Goal: Use online tool/utility: Utilize a website feature to perform a specific function

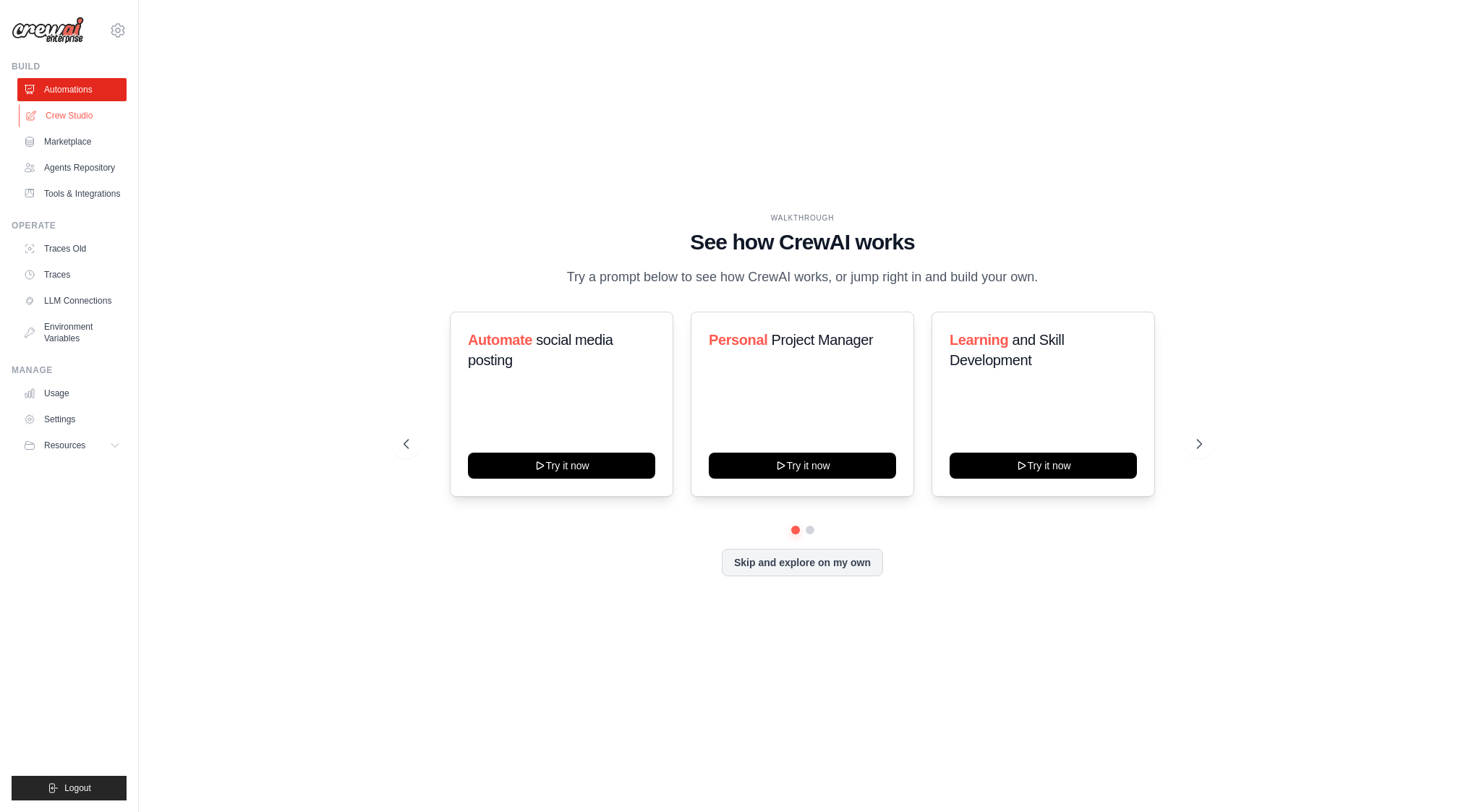
click at [74, 104] on link "Crew Studio" at bounding box center [73, 116] width 109 height 23
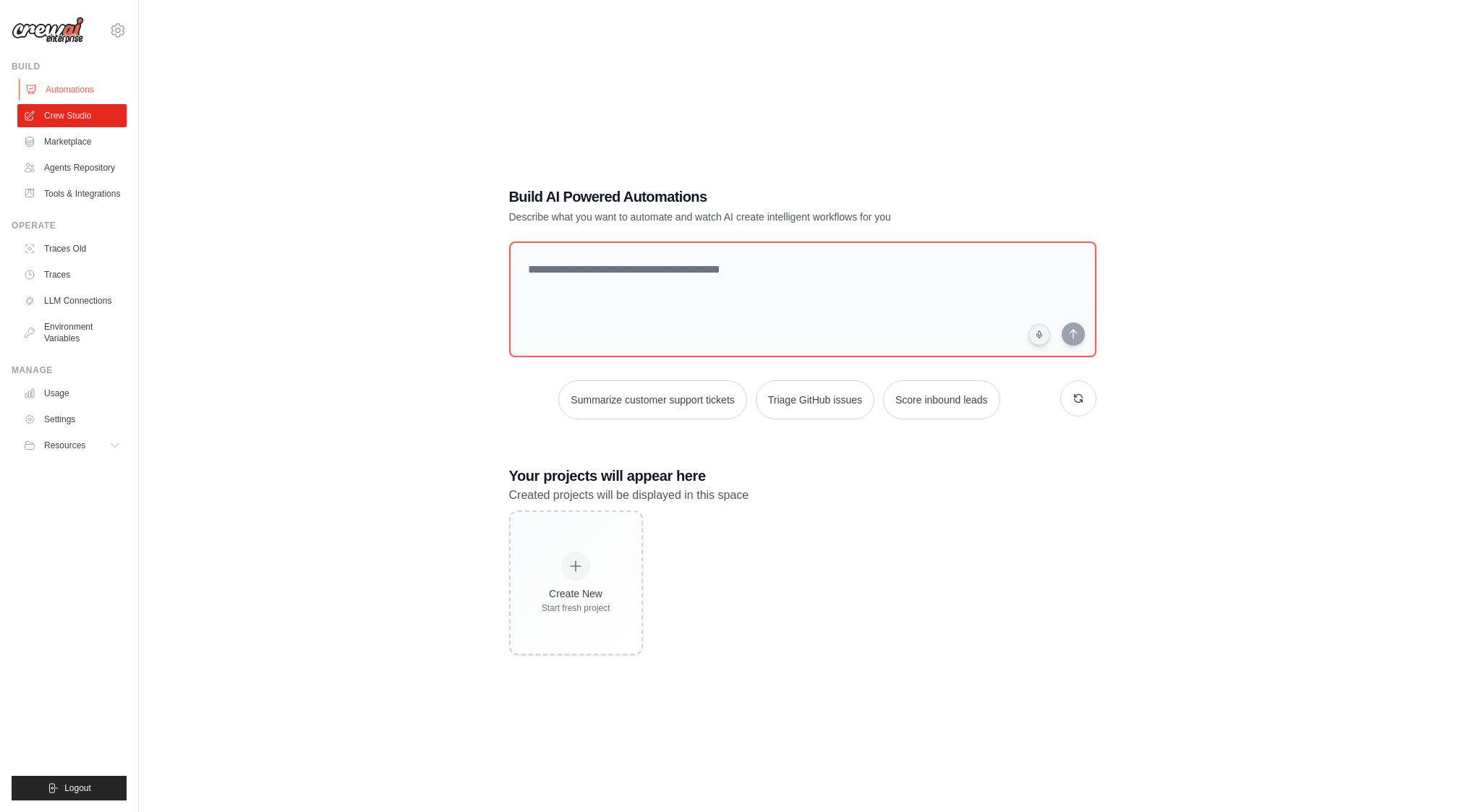
click at [65, 97] on link "Automations" at bounding box center [73, 90] width 109 height 23
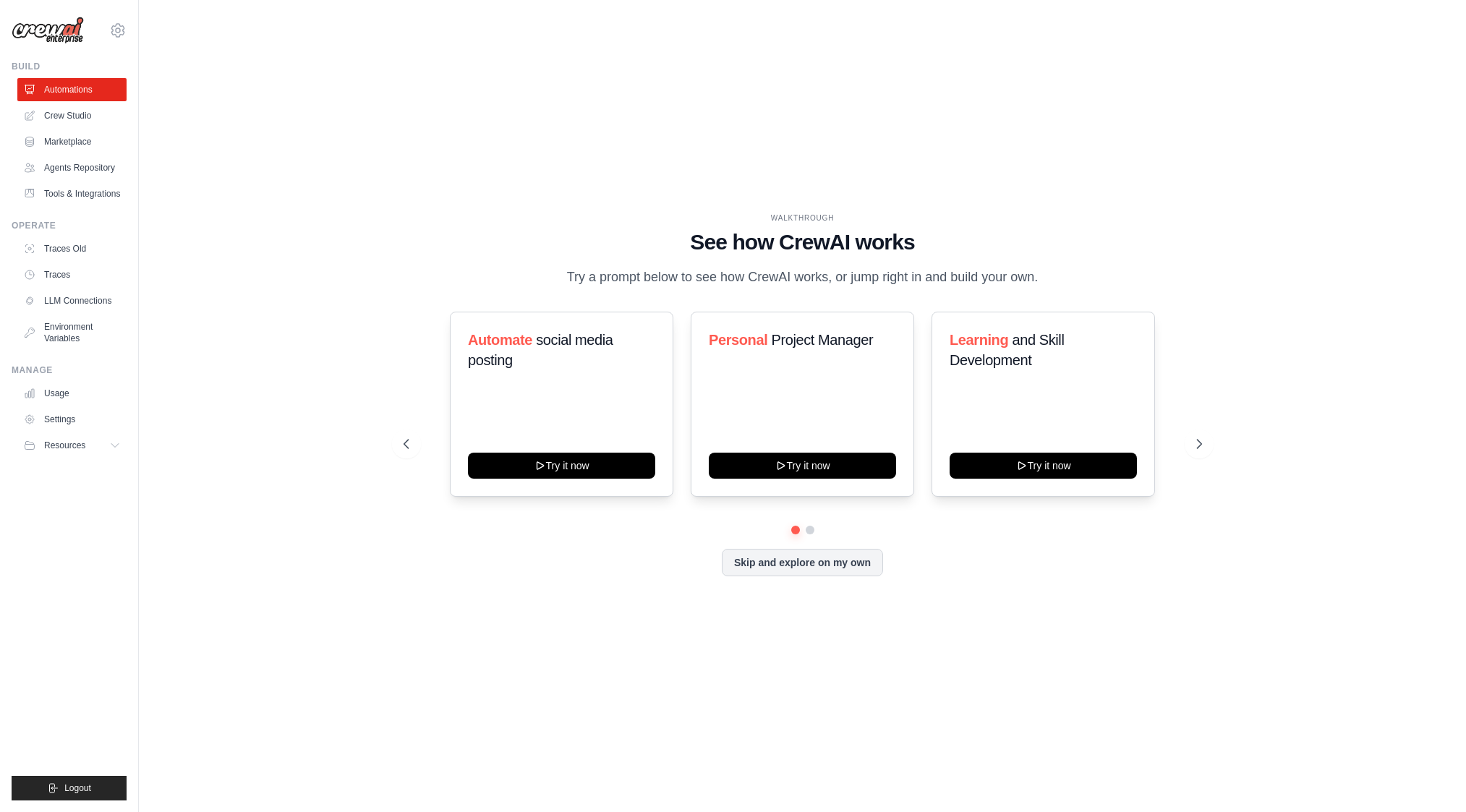
click at [55, 29] on img at bounding box center [48, 30] width 72 height 27
click at [81, 448] on span "Resources" at bounding box center [66, 445] width 41 height 12
click at [69, 122] on link "Crew Studio" at bounding box center [73, 116] width 109 height 23
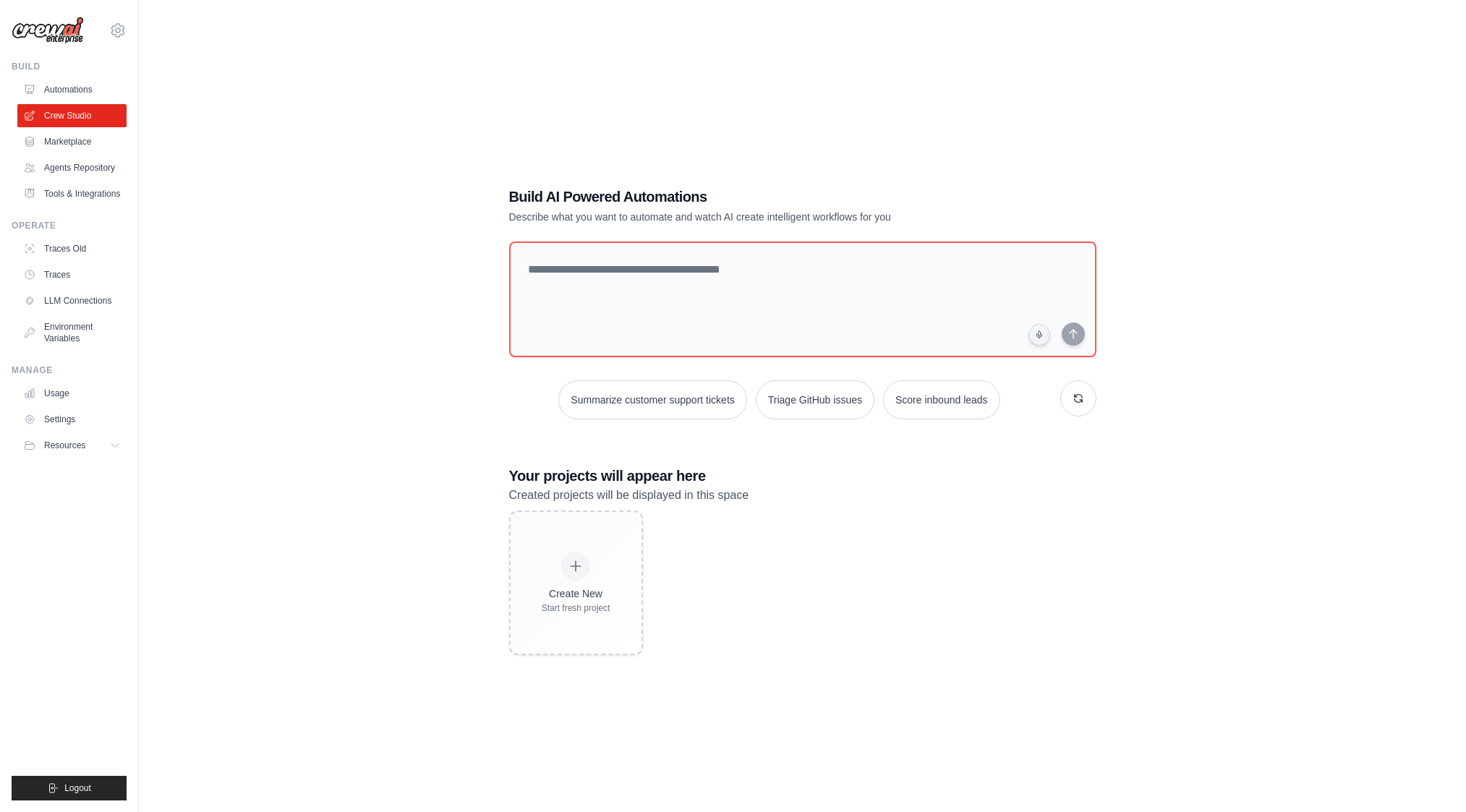
drag, startPoint x: 71, startPoint y: 139, endPoint x: 89, endPoint y: 154, distance: 23.4
click at [71, 139] on link "Marketplace" at bounding box center [72, 142] width 109 height 23
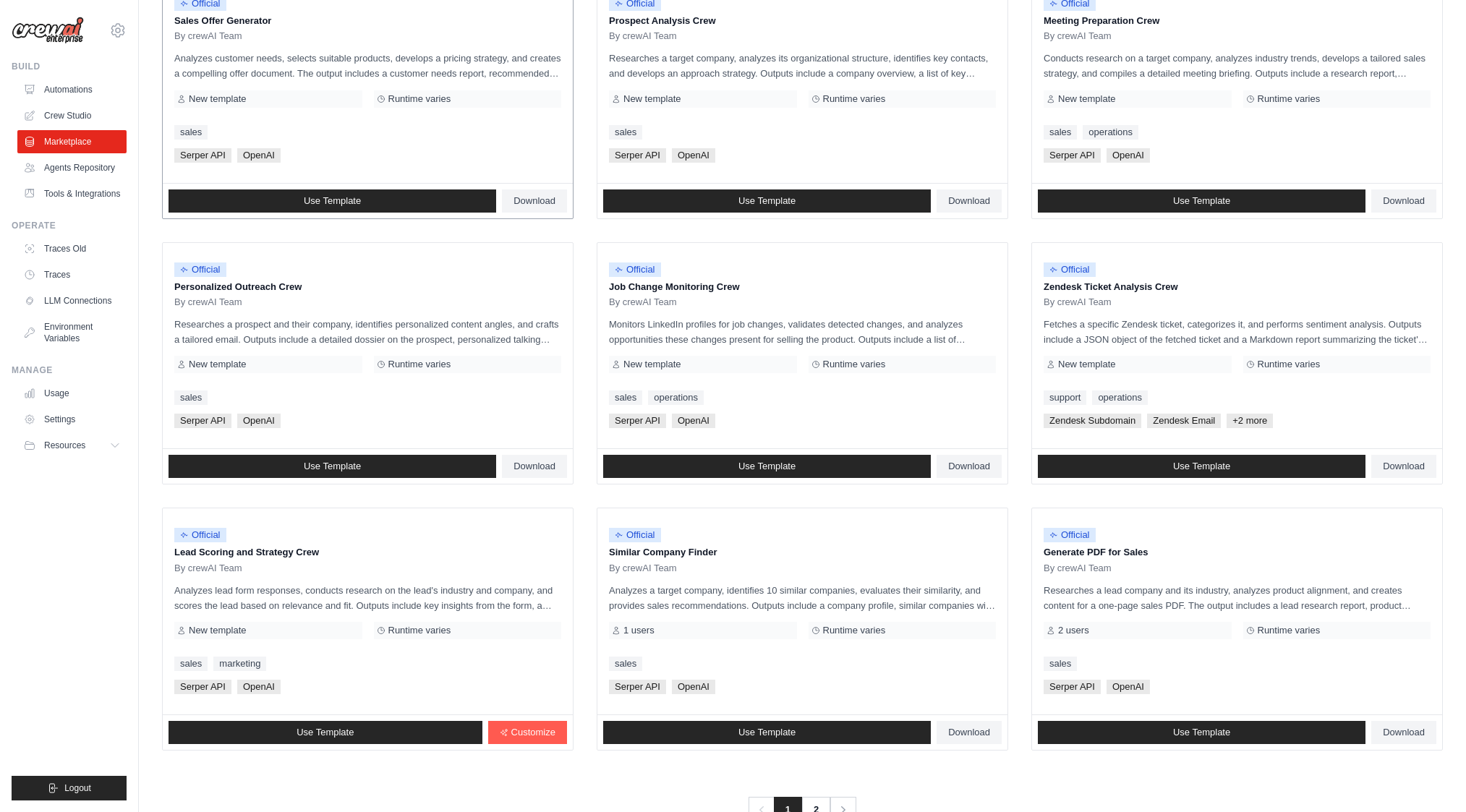
scroll to position [528, 0]
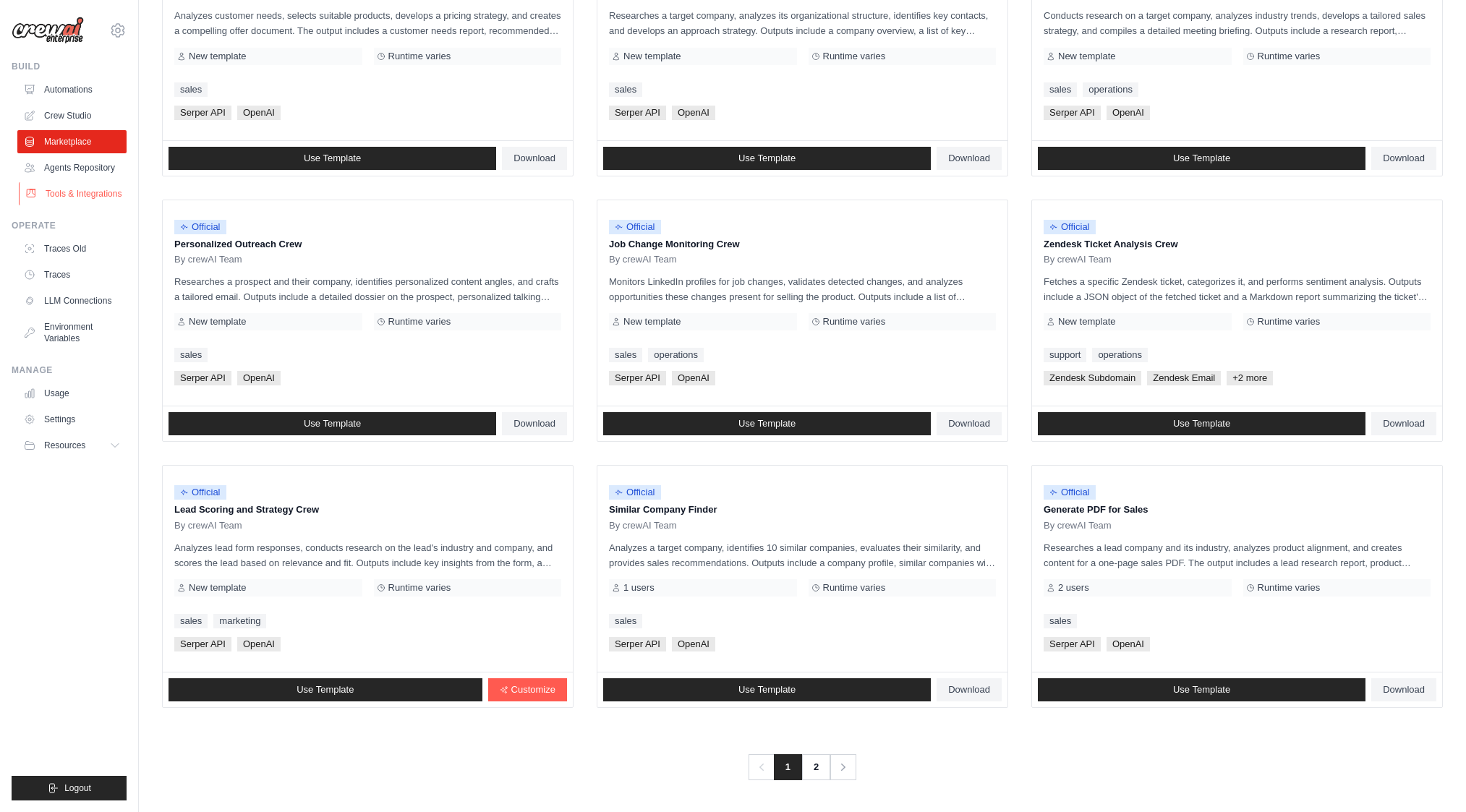
click at [63, 195] on link "Tools & Integrations" at bounding box center [73, 194] width 109 height 23
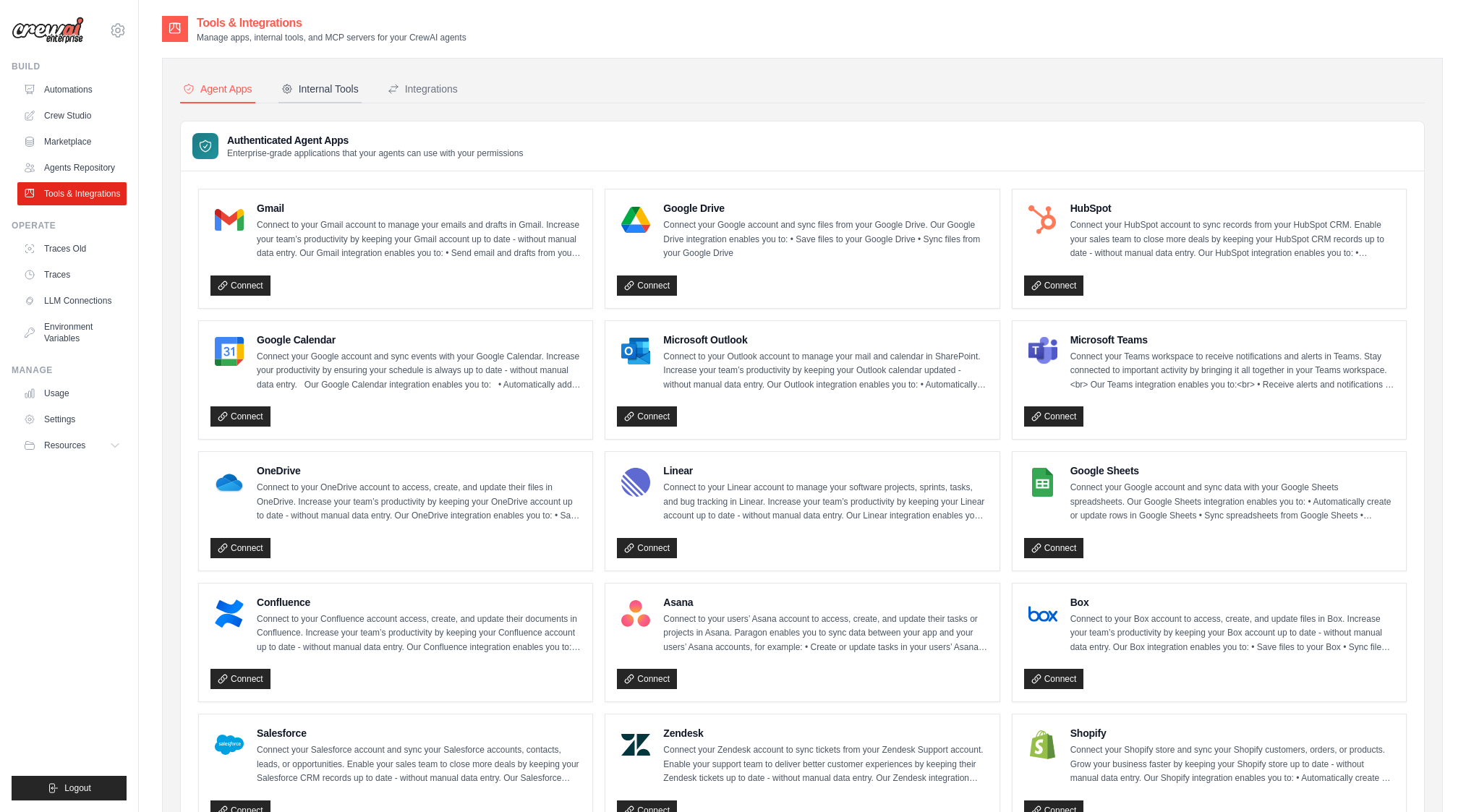
click at [324, 89] on div "Internal Tools" at bounding box center [320, 89] width 77 height 15
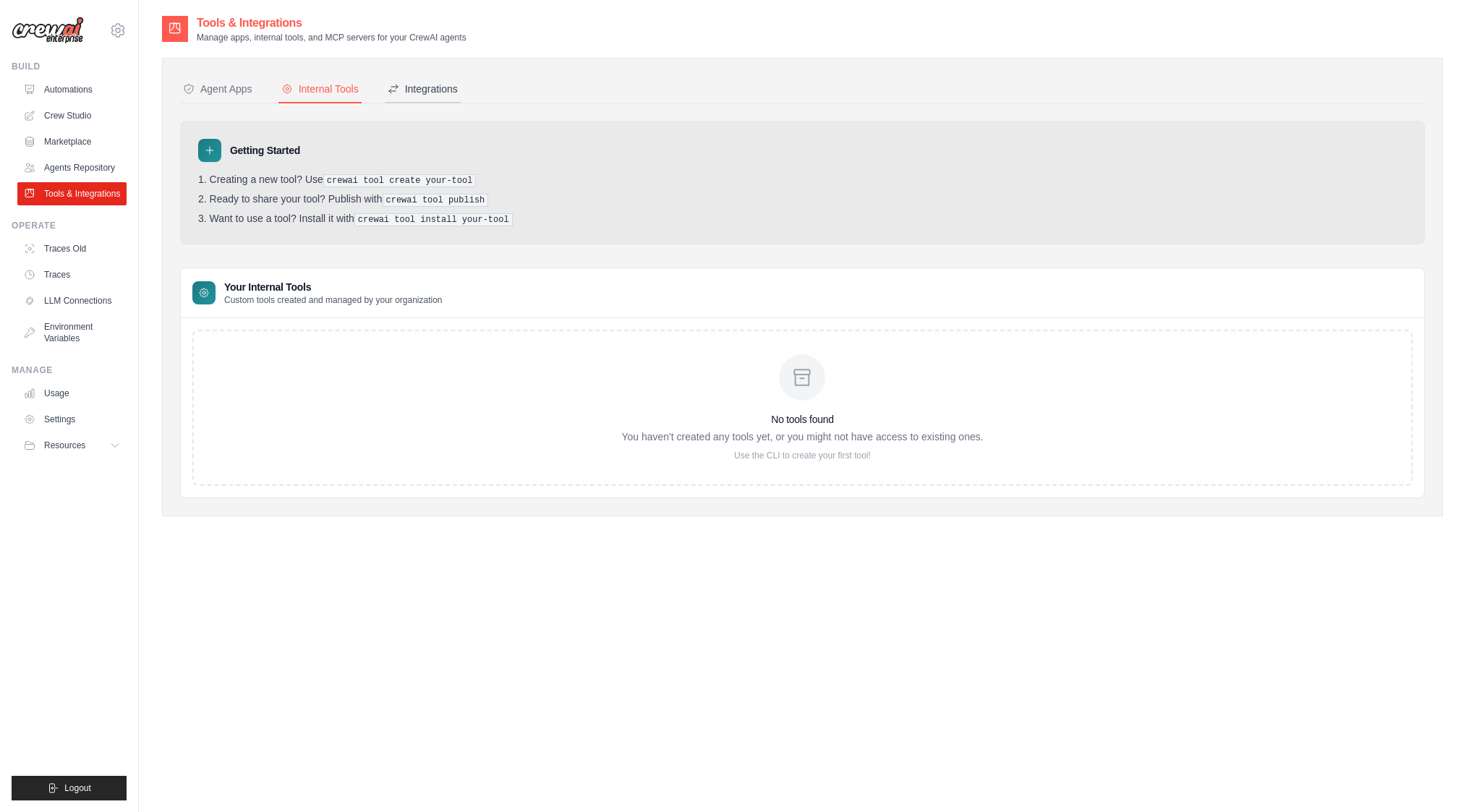
click at [428, 88] on div "Integrations" at bounding box center [423, 89] width 70 height 15
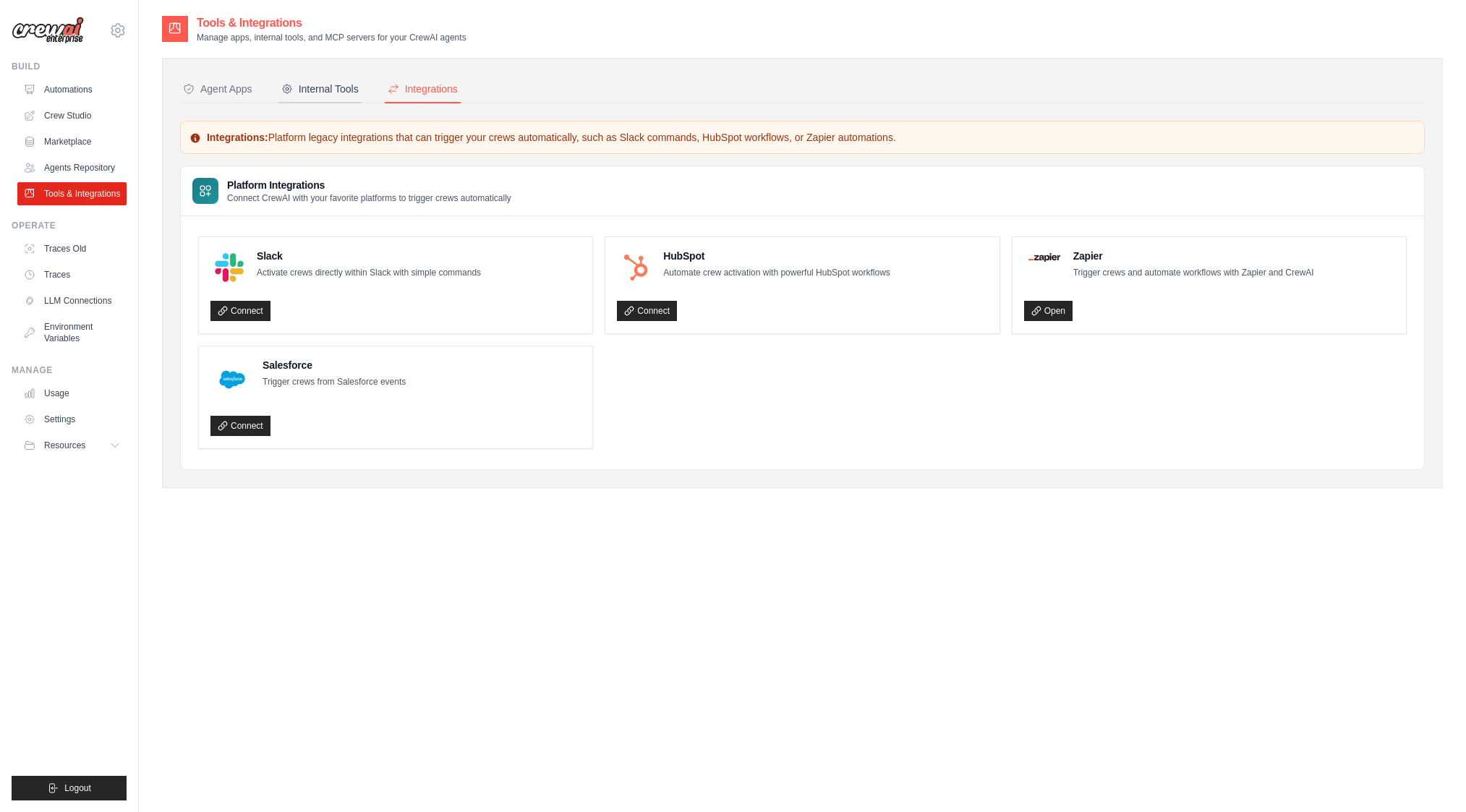
click at [329, 97] on button "Internal Tools" at bounding box center [320, 90] width 83 height 27
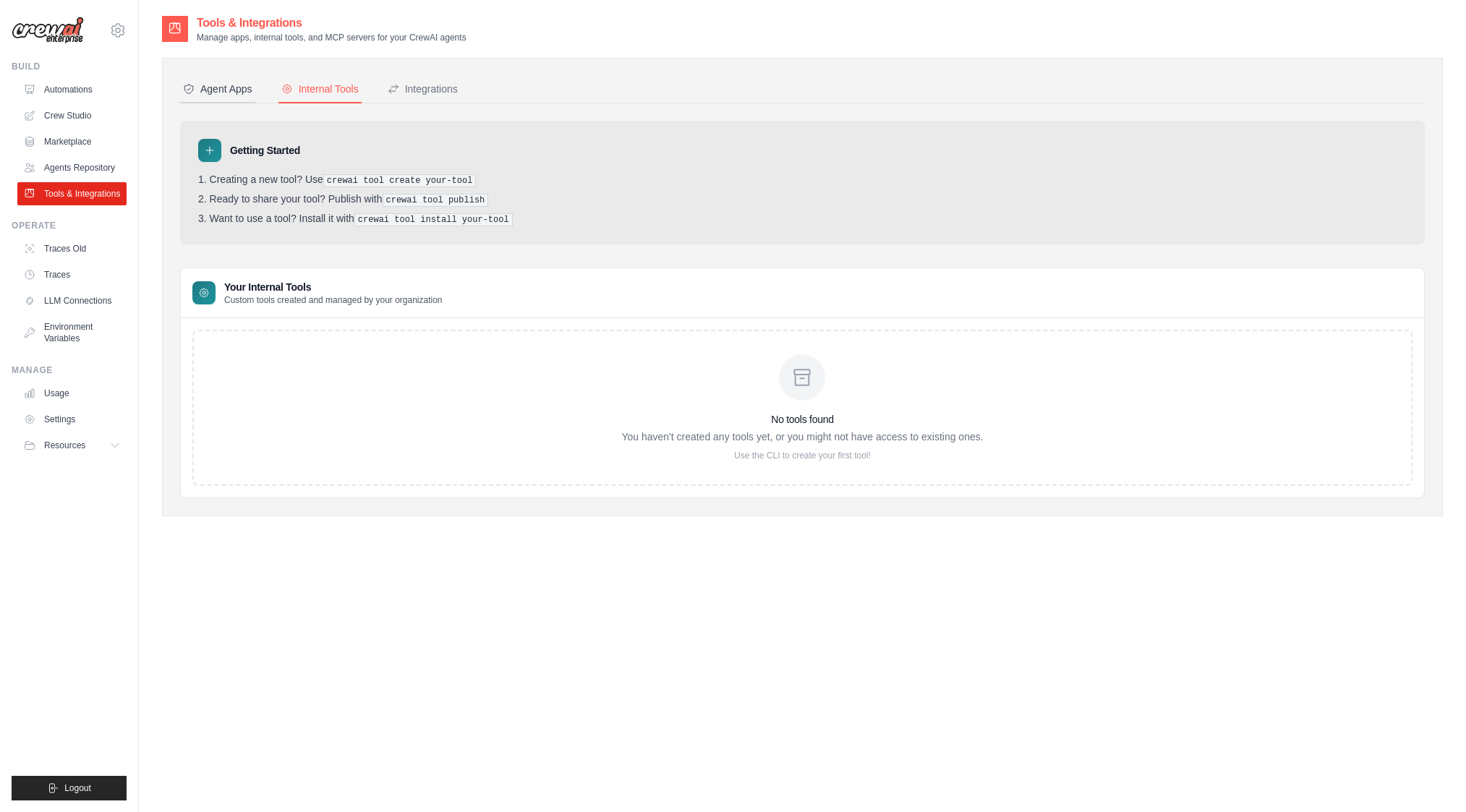
click at [222, 98] on button "Agent Apps" at bounding box center [217, 90] width 75 height 27
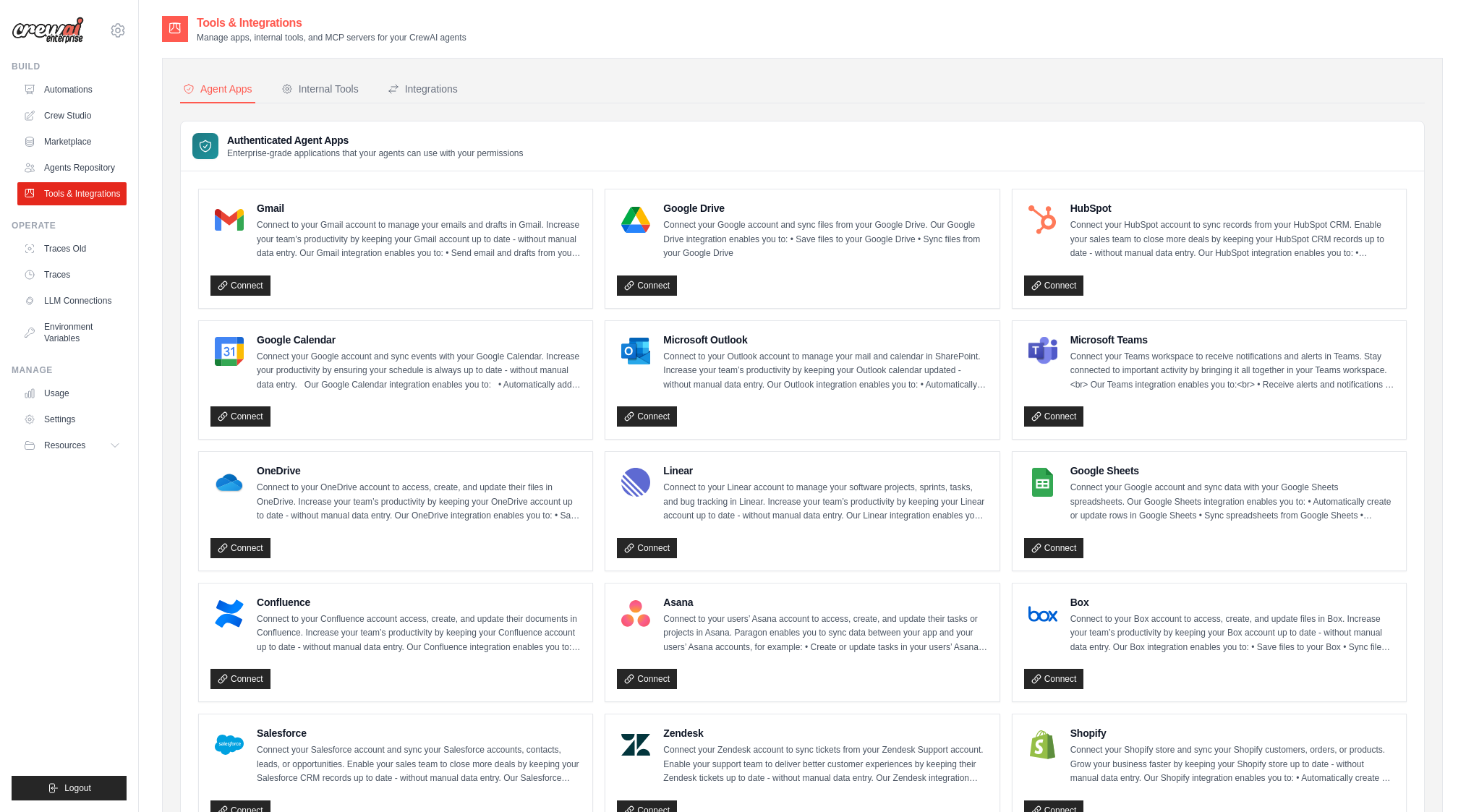
click at [45, 47] on div "[EMAIL_ADDRESS][DOMAIN_NAME] Settings Build Automations" at bounding box center [69, 406] width 138 height 812
click at [53, 30] on img at bounding box center [48, 30] width 72 height 27
click at [65, 95] on link "Automations" at bounding box center [73, 90] width 109 height 23
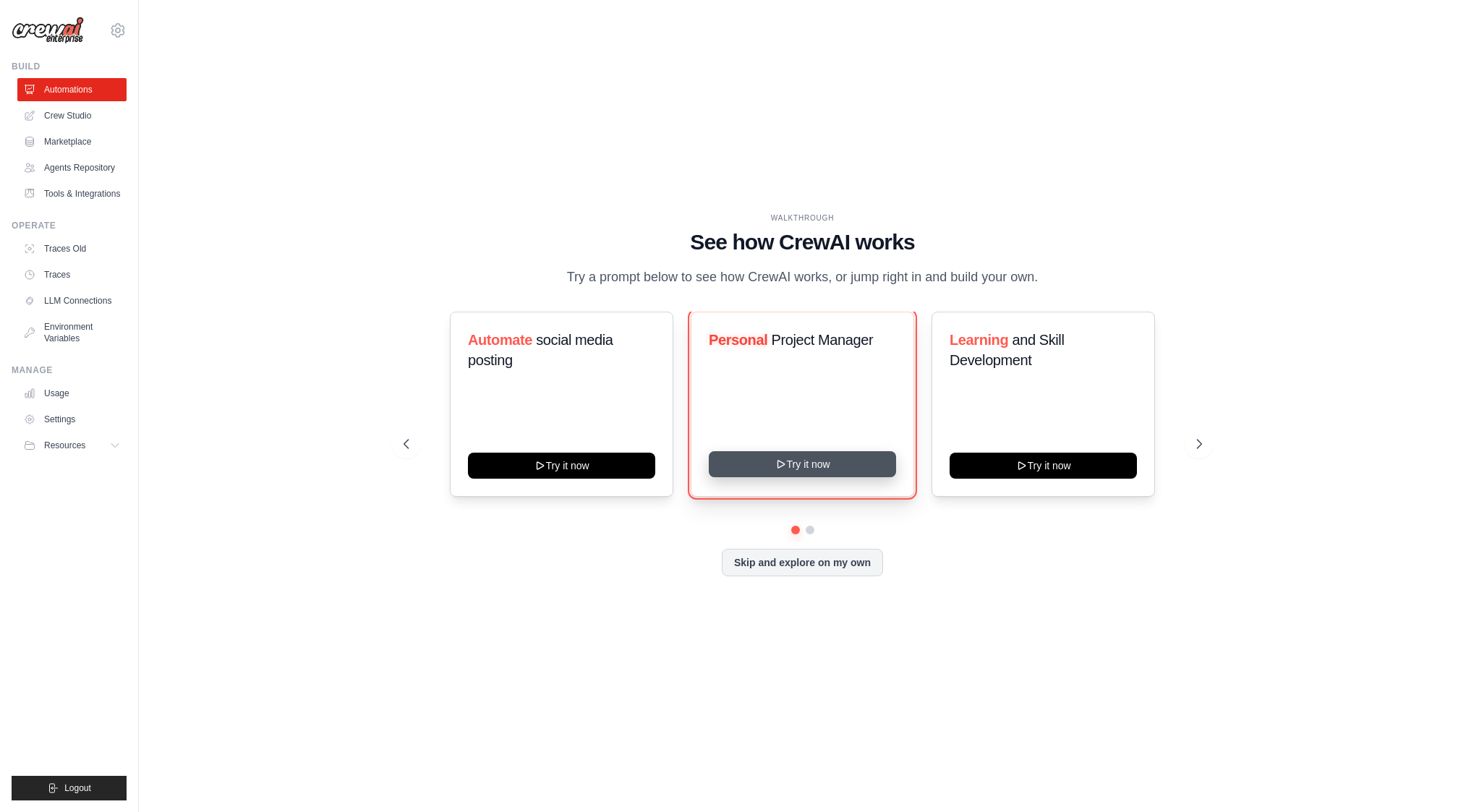
click at [800, 470] on button "Try it now" at bounding box center [802, 464] width 187 height 26
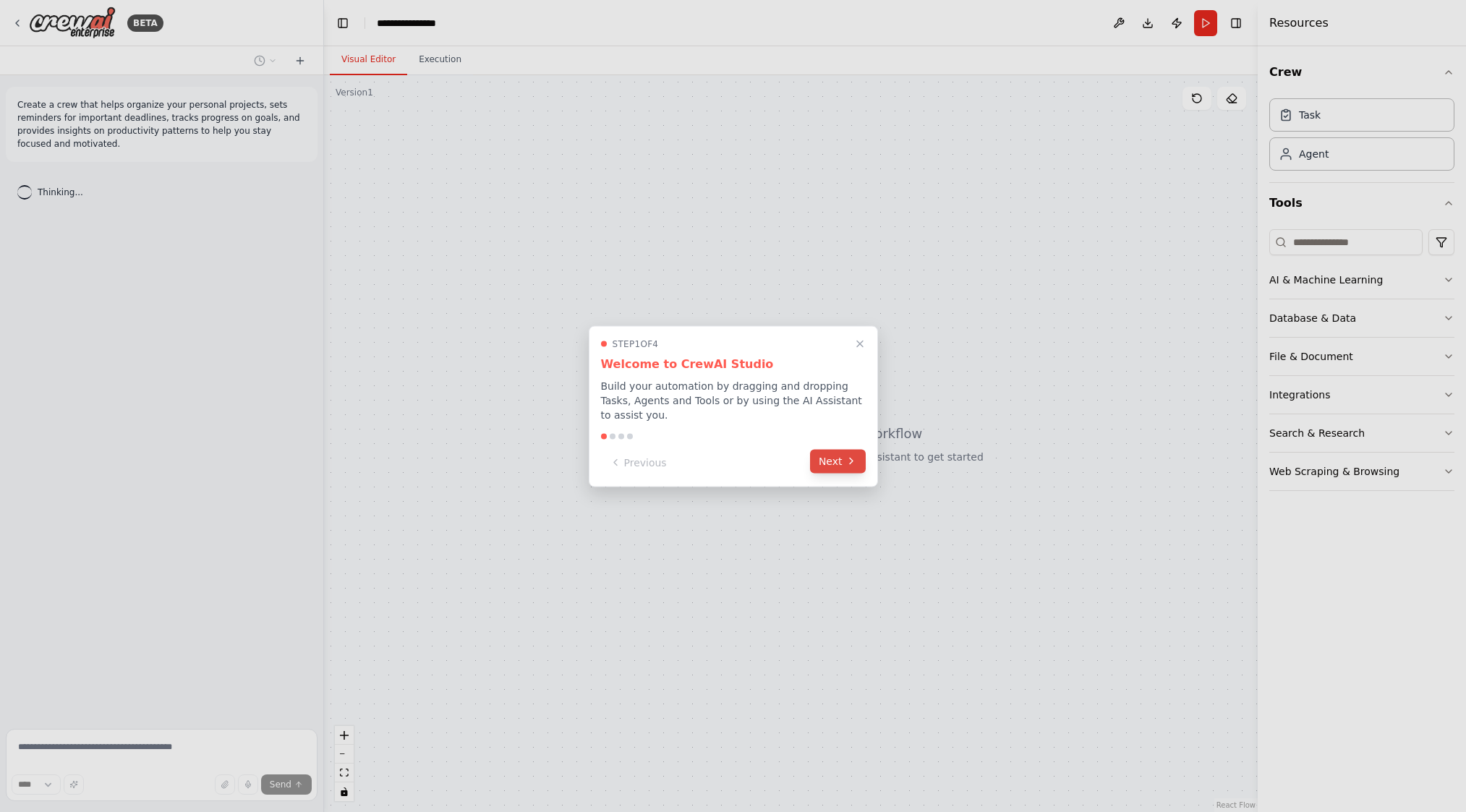
click at [835, 469] on button "Next" at bounding box center [837, 461] width 56 height 23
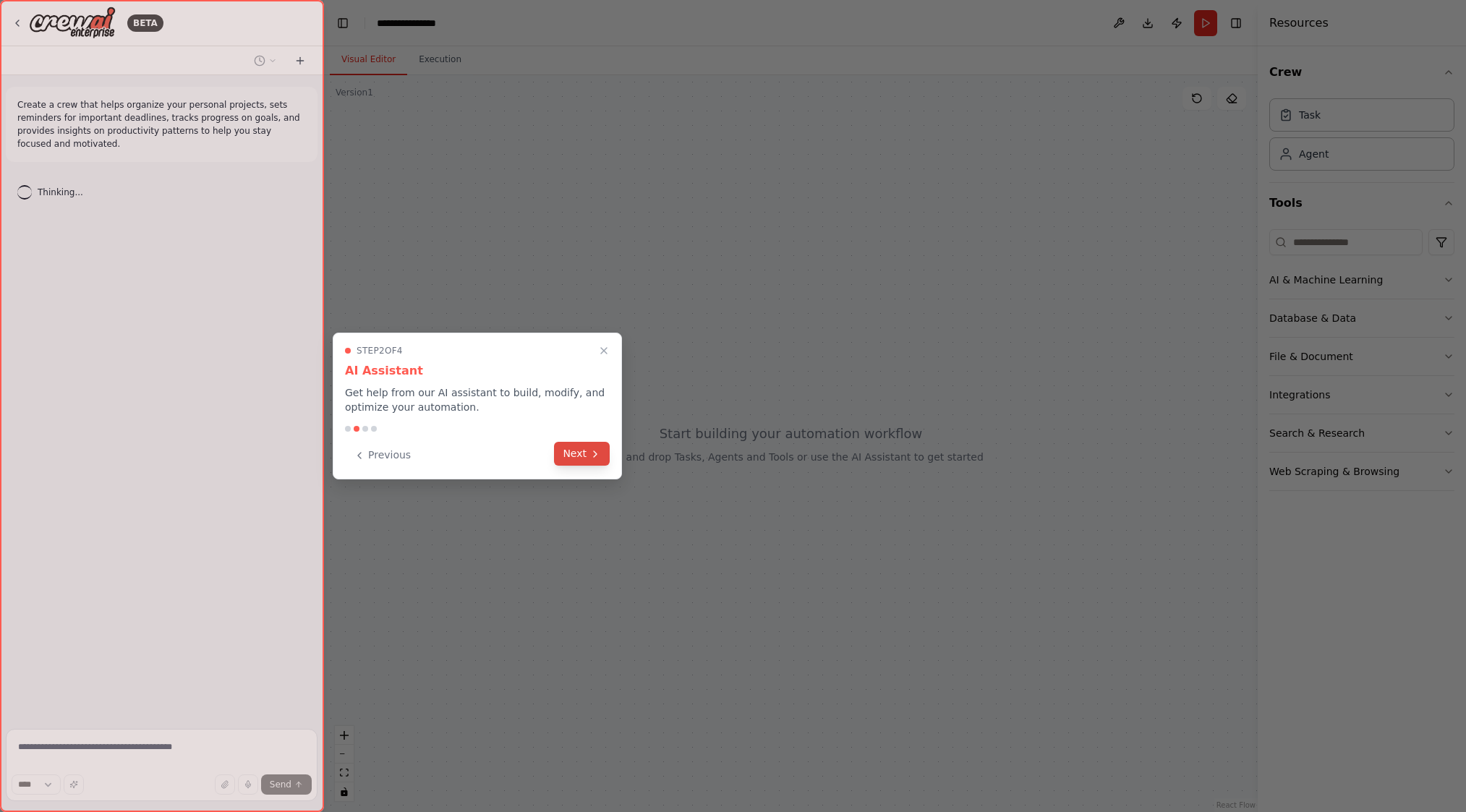
click at [579, 453] on button "Next" at bounding box center [581, 453] width 56 height 23
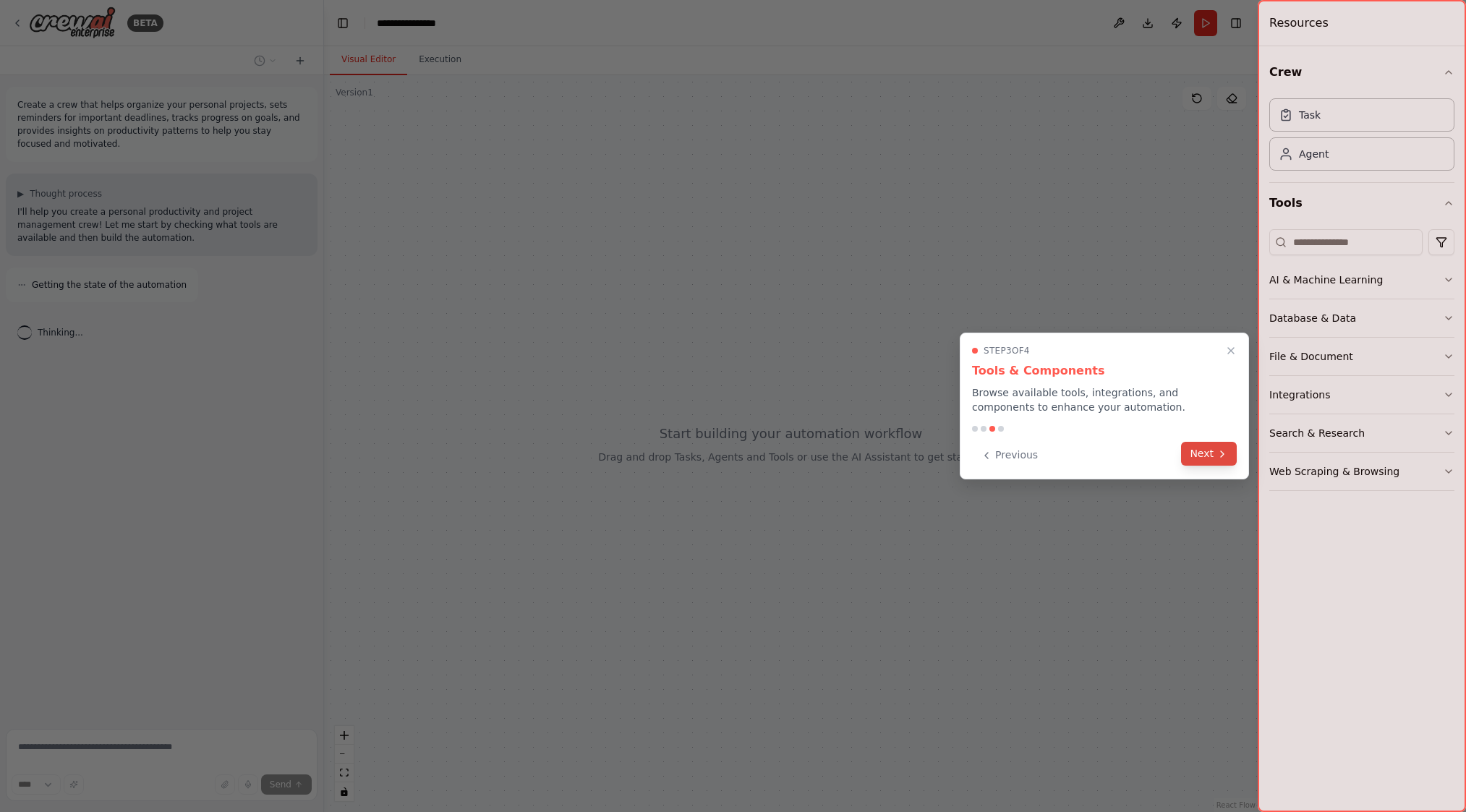
click at [1204, 463] on button "Next" at bounding box center [1209, 453] width 56 height 23
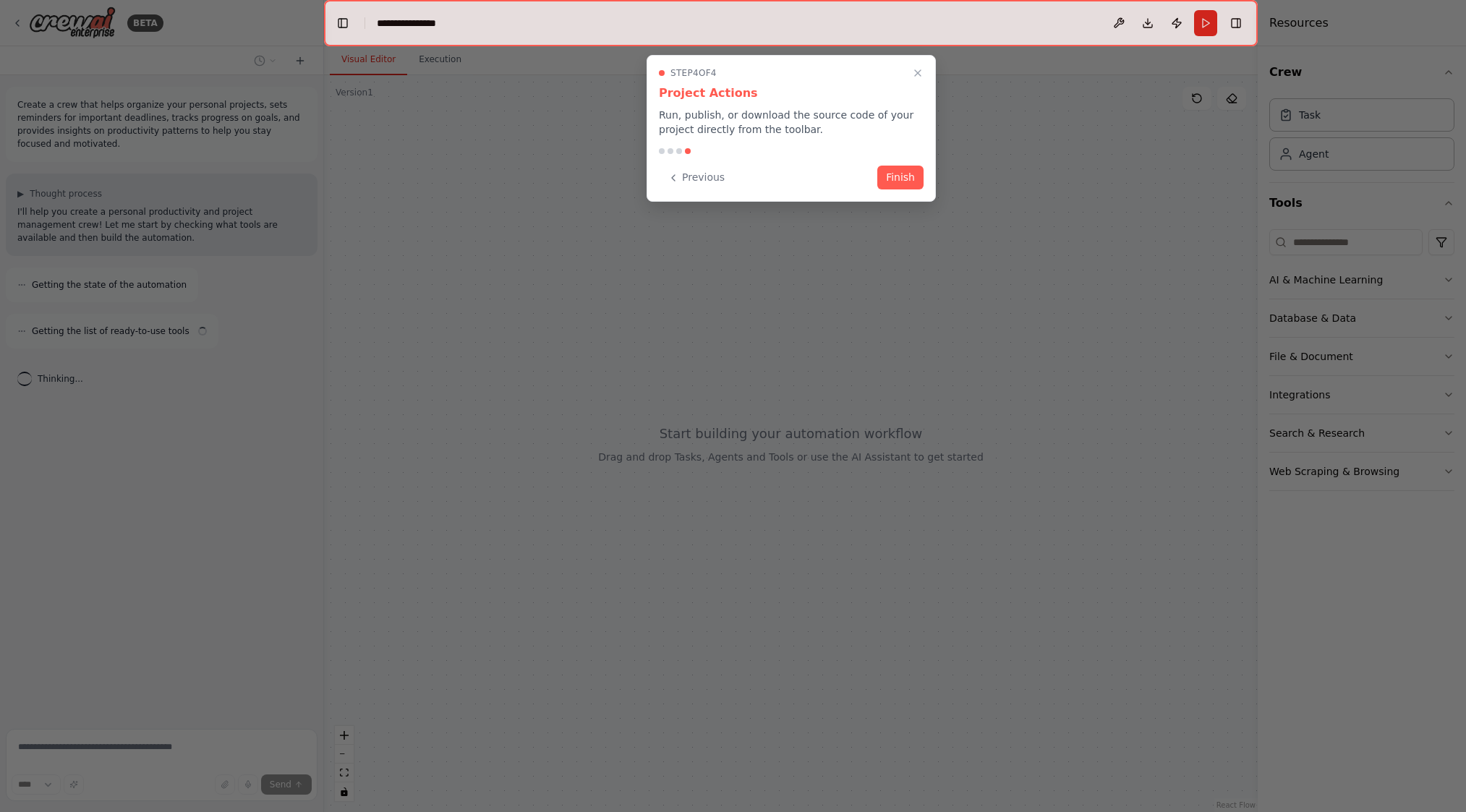
click at [905, 174] on button "Finish" at bounding box center [900, 177] width 46 height 23
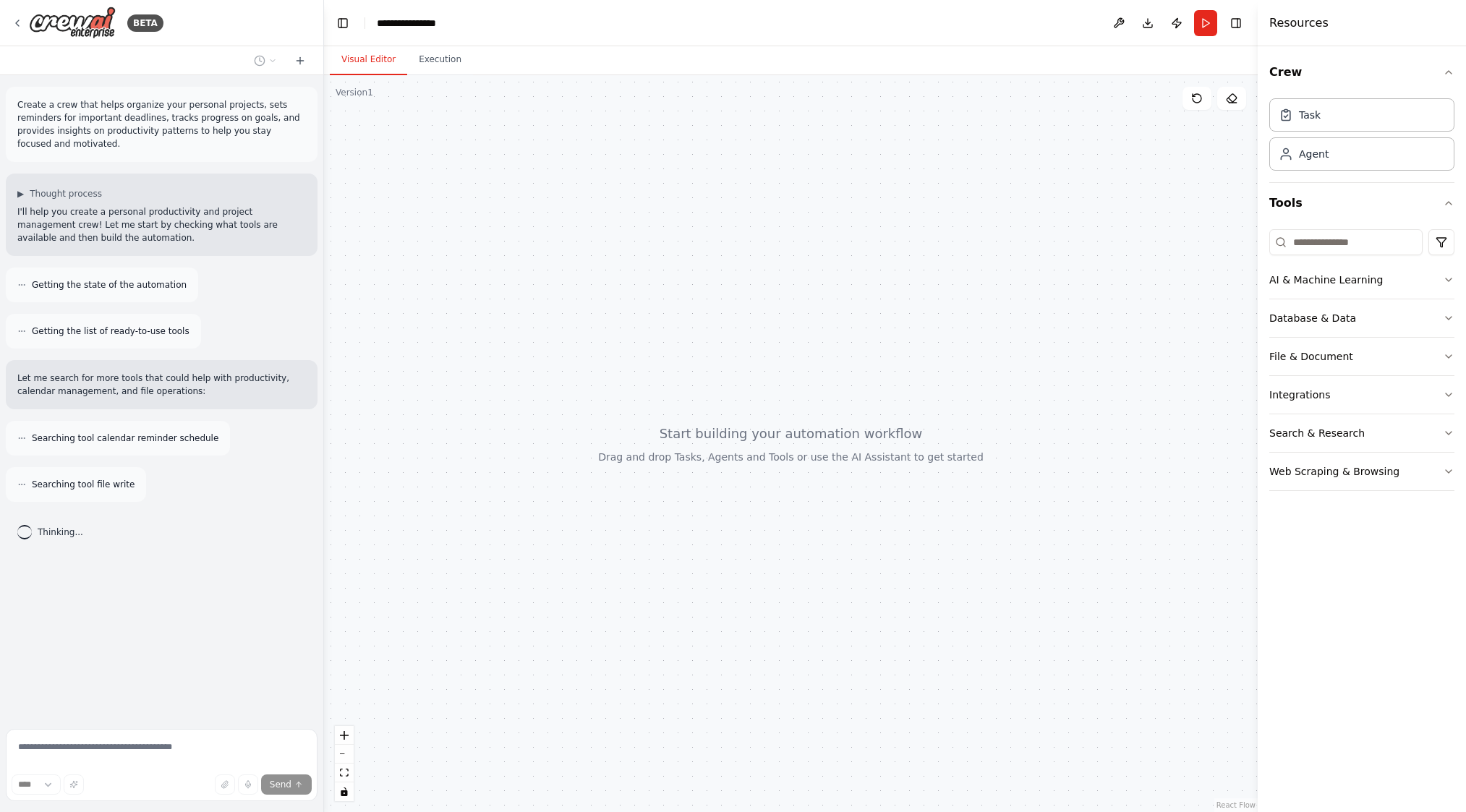
click at [1368, 171] on div "Task Agent" at bounding box center [1362, 137] width 185 height 90
click at [1359, 150] on div "Agent" at bounding box center [1362, 153] width 185 height 33
click at [1339, 111] on div "Task" at bounding box center [1362, 114] width 185 height 33
click at [1141, 24] on button "Download" at bounding box center [1148, 22] width 23 height 26
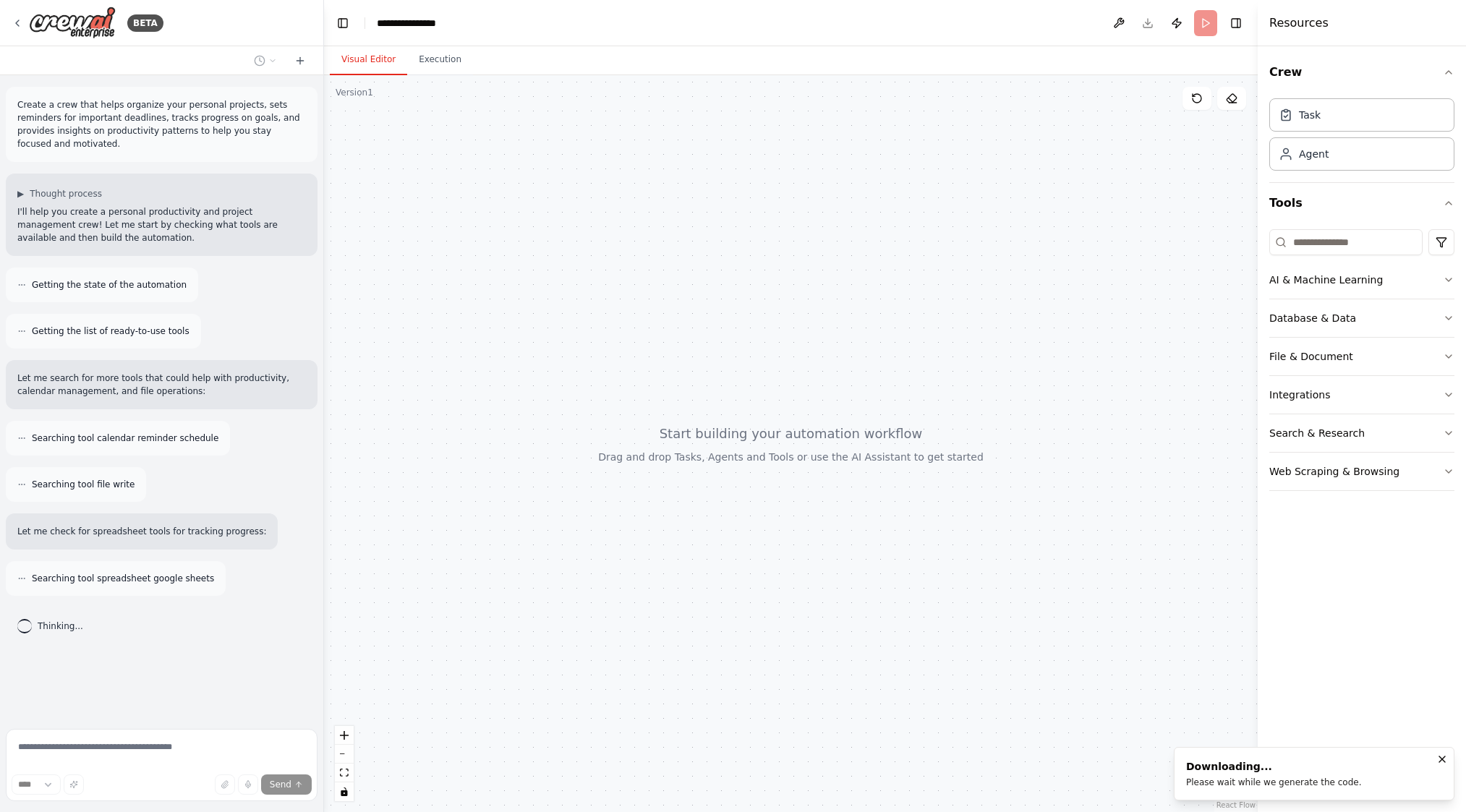
click at [829, 217] on div at bounding box center [791, 444] width 934 height 737
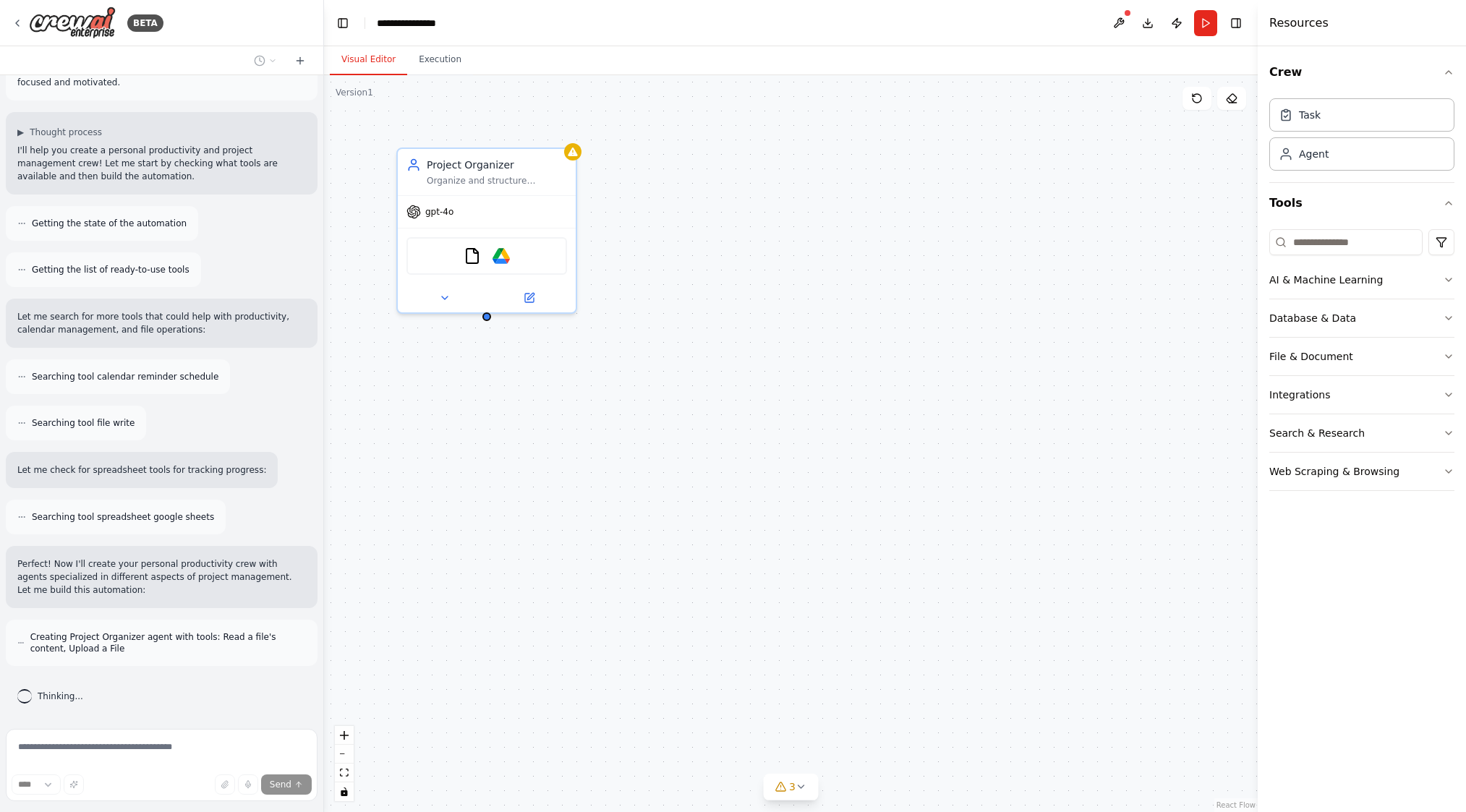
scroll to position [108, 0]
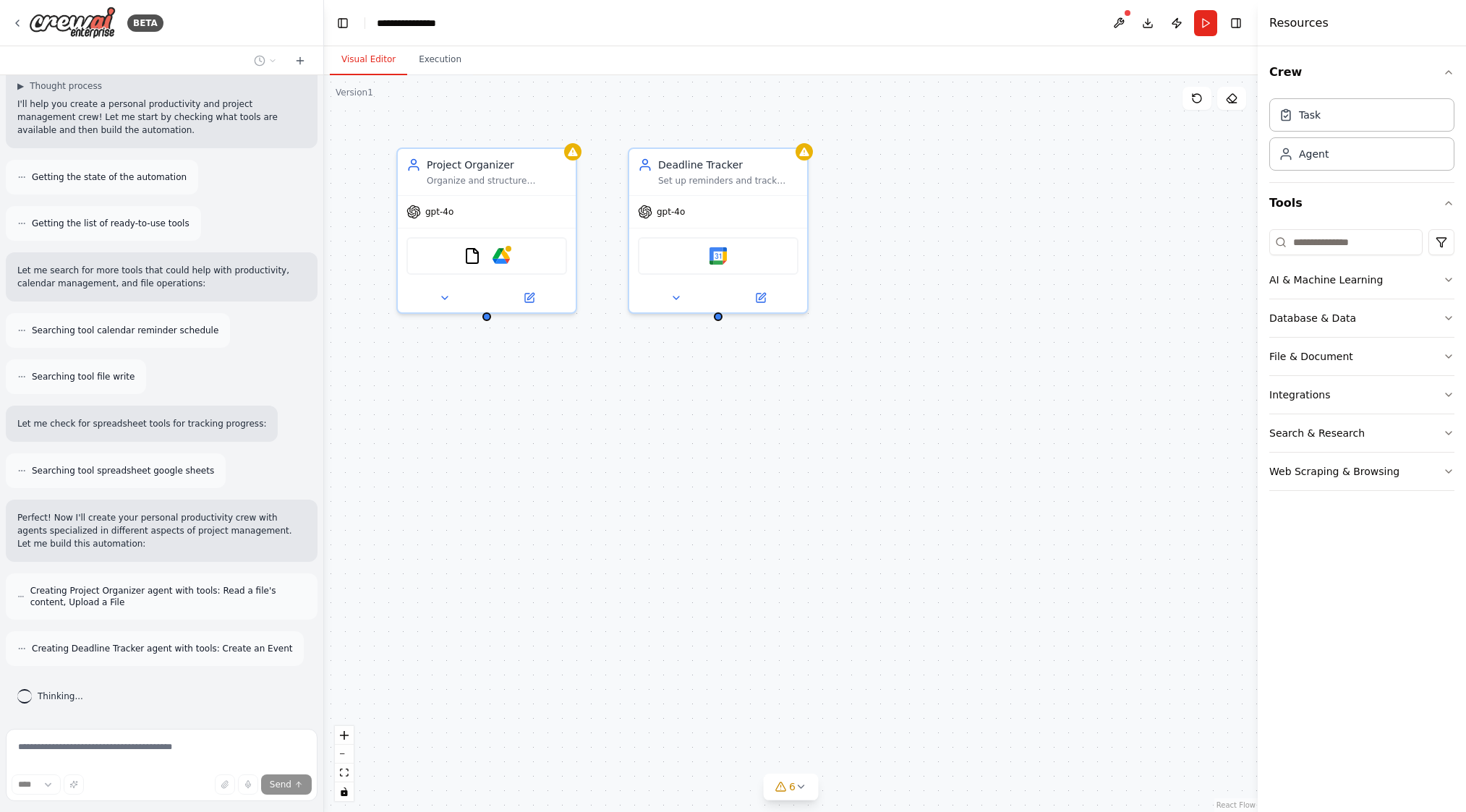
click at [909, 461] on div "Project Organizer Organize and structure {user_name}'s personal projects by cre…" at bounding box center [791, 444] width 934 height 737
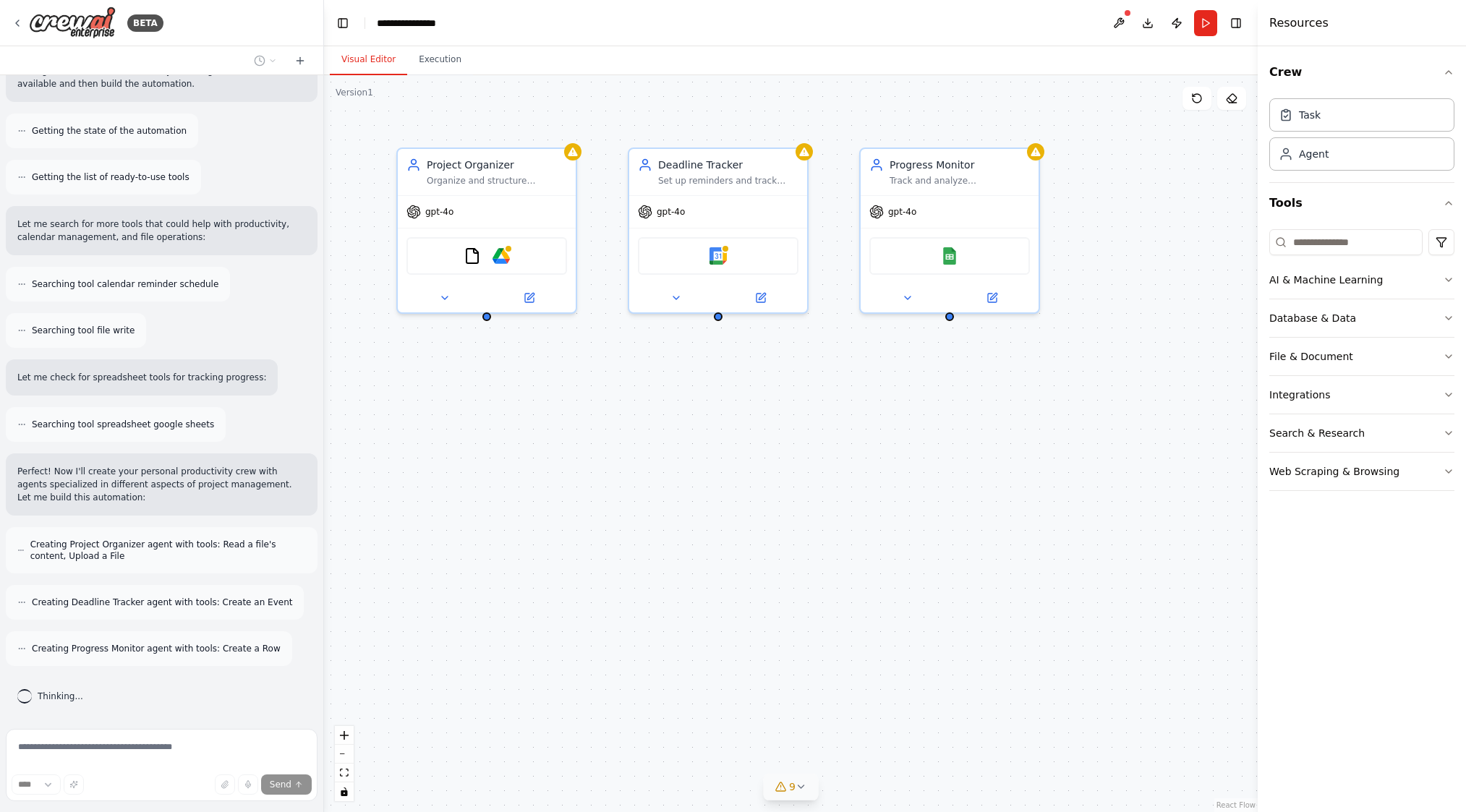
click at [802, 792] on icon at bounding box center [801, 787] width 12 height 12
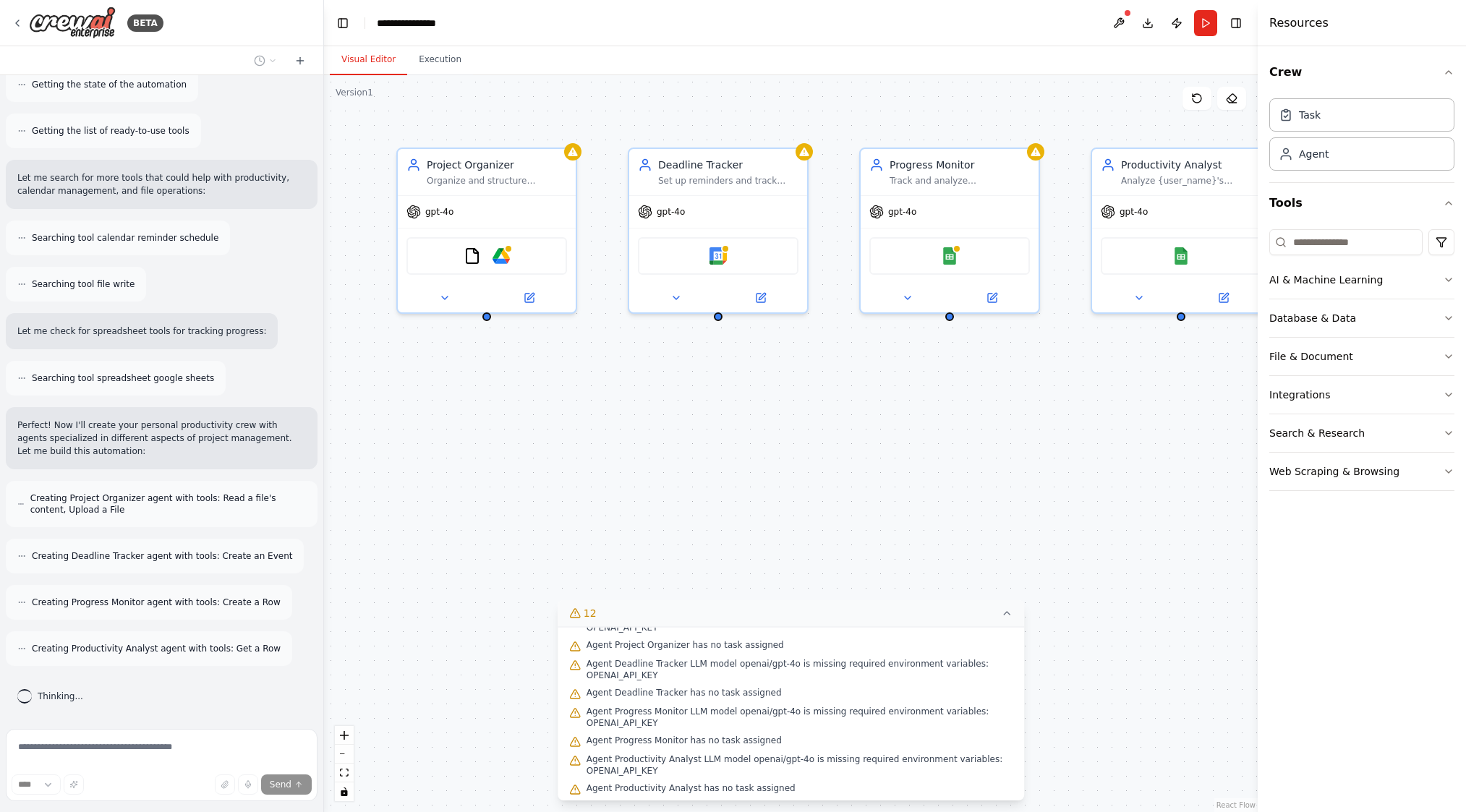
scroll to position [138, 0]
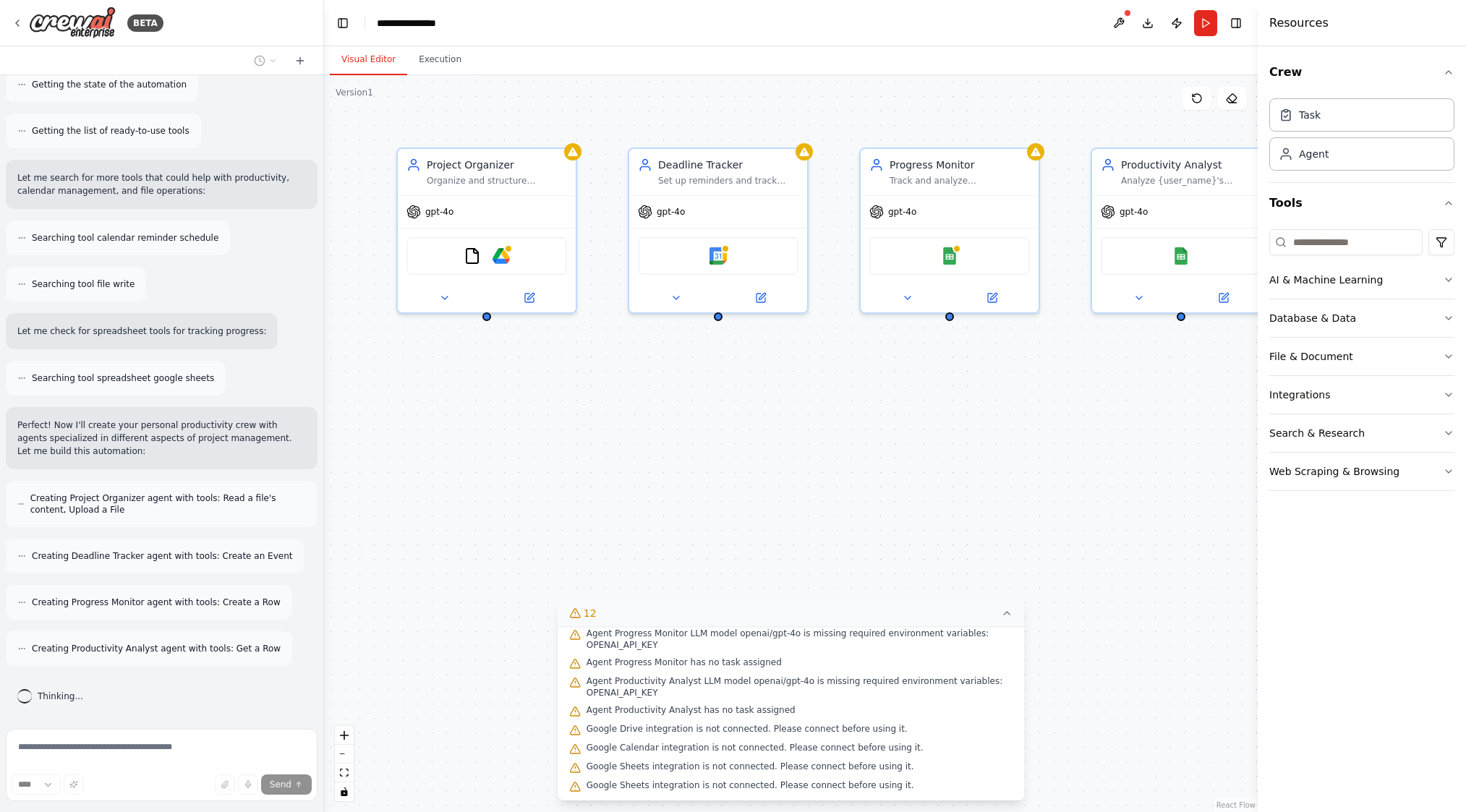
click at [338, 495] on div "Project Organizer Organize and structure {user_name}'s personal projects by cre…" at bounding box center [791, 444] width 934 height 737
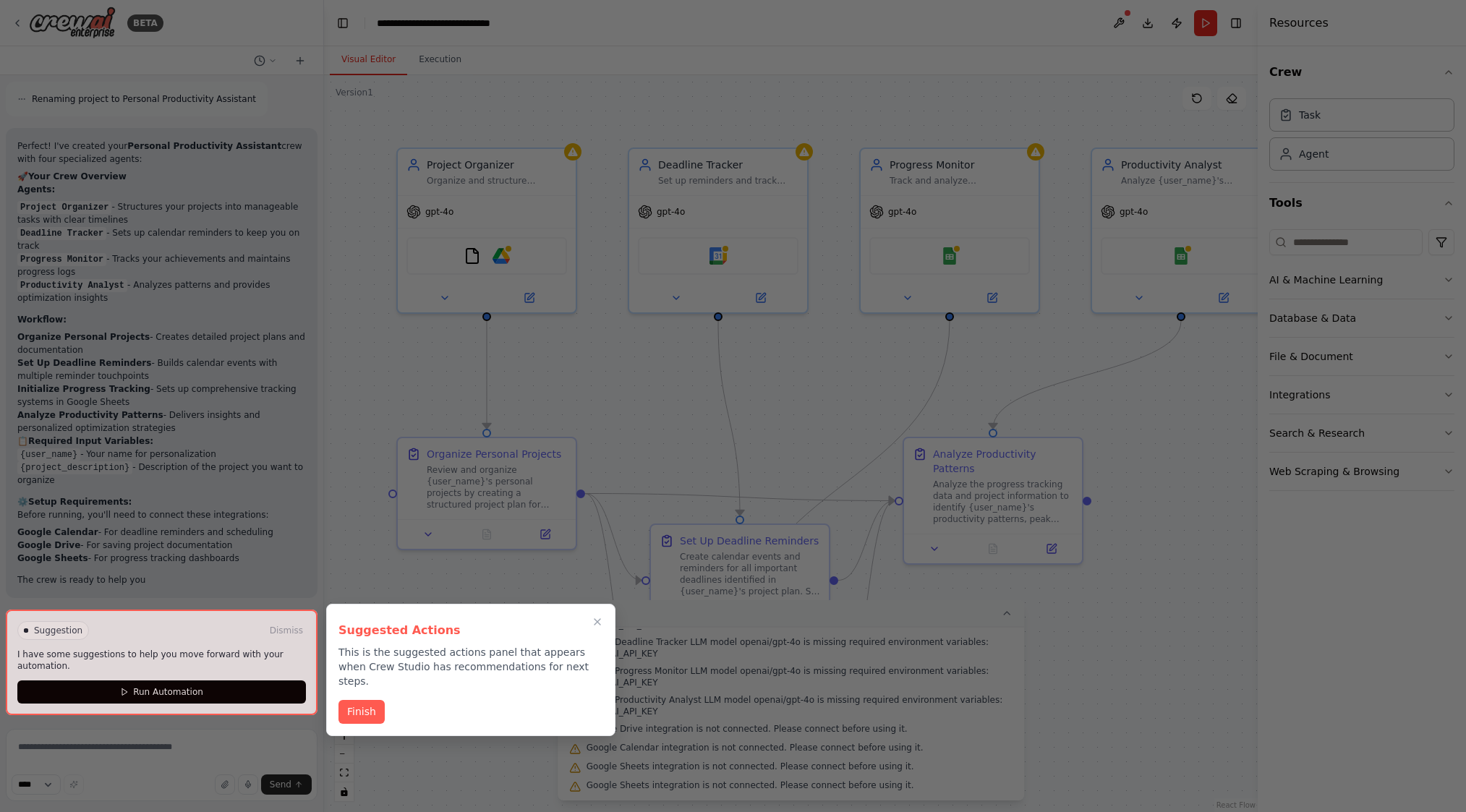
scroll to position [1137, 0]
click at [603, 622] on icon "Close walkthrough" at bounding box center [598, 622] width 12 height 12
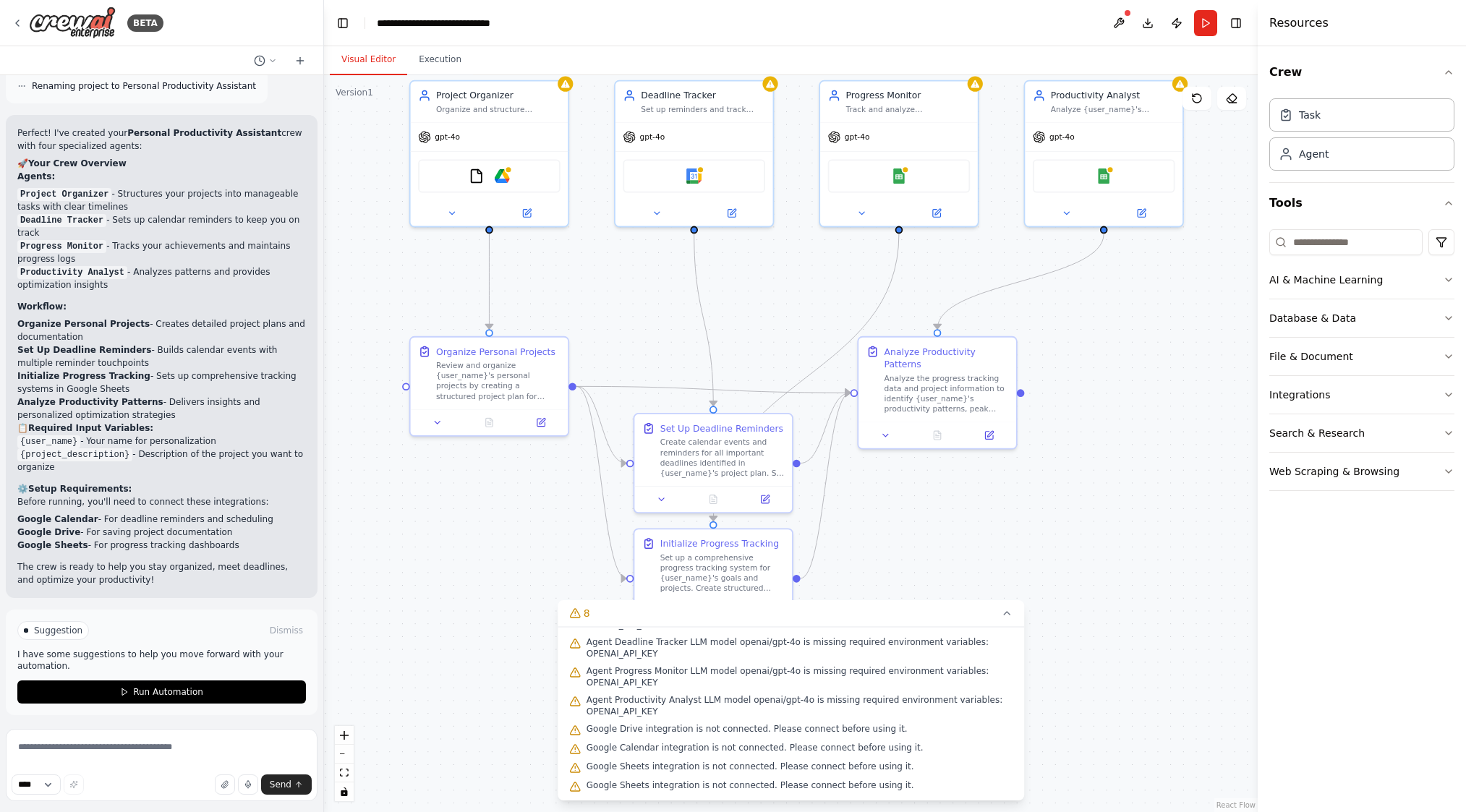
drag, startPoint x: 1144, startPoint y: 677, endPoint x: 1156, endPoint y: 549, distance: 128.6
click at [1156, 549] on div ".deletable-edge-delete-btn { width: 20px; height: 20px; border: 0px solid #ffff…" at bounding box center [791, 444] width 934 height 737
click at [432, 62] on button "Execution" at bounding box center [441, 59] width 66 height 30
click at [367, 63] on button "Visual Editor" at bounding box center [367, 59] width 77 height 30
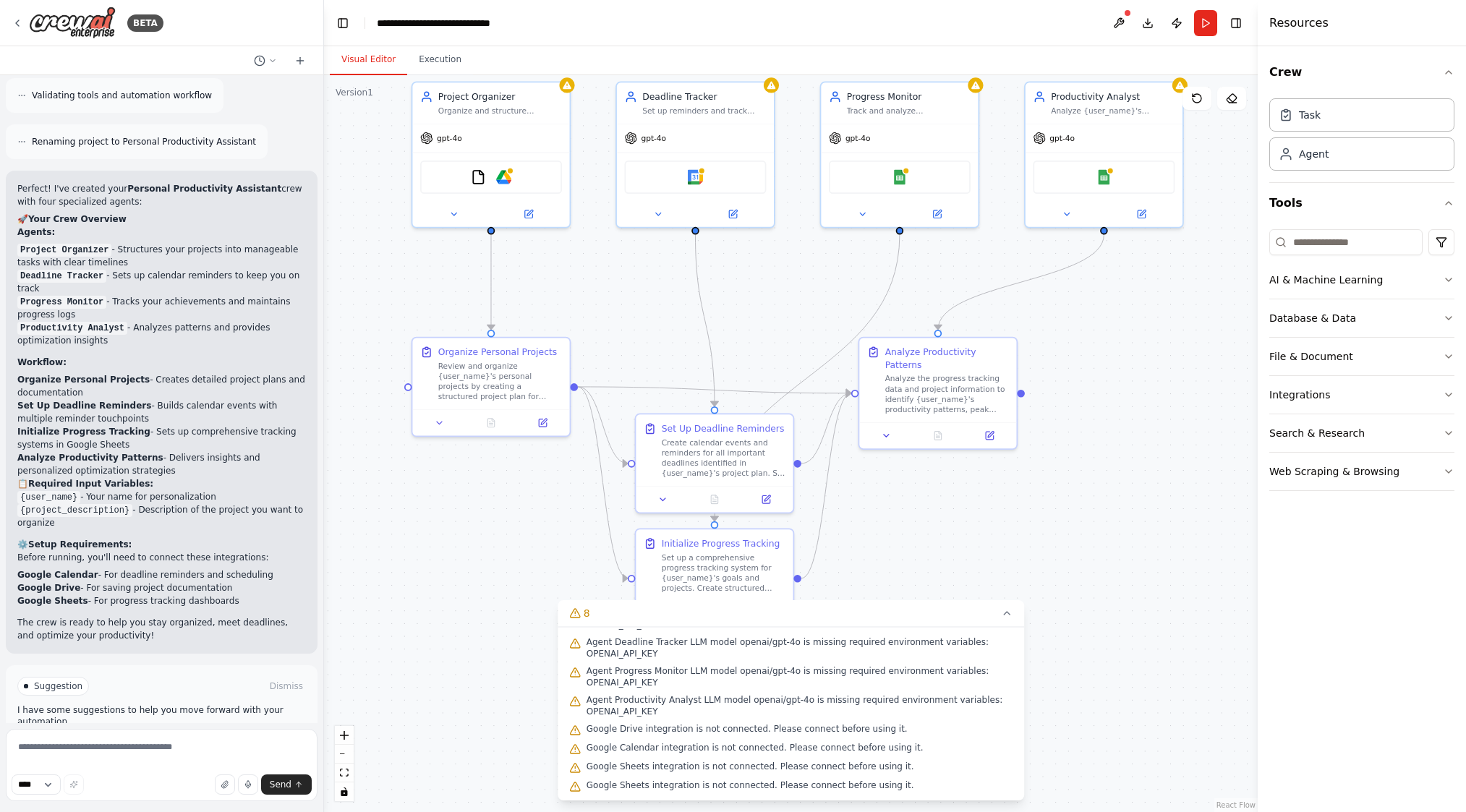
scroll to position [1137, 0]
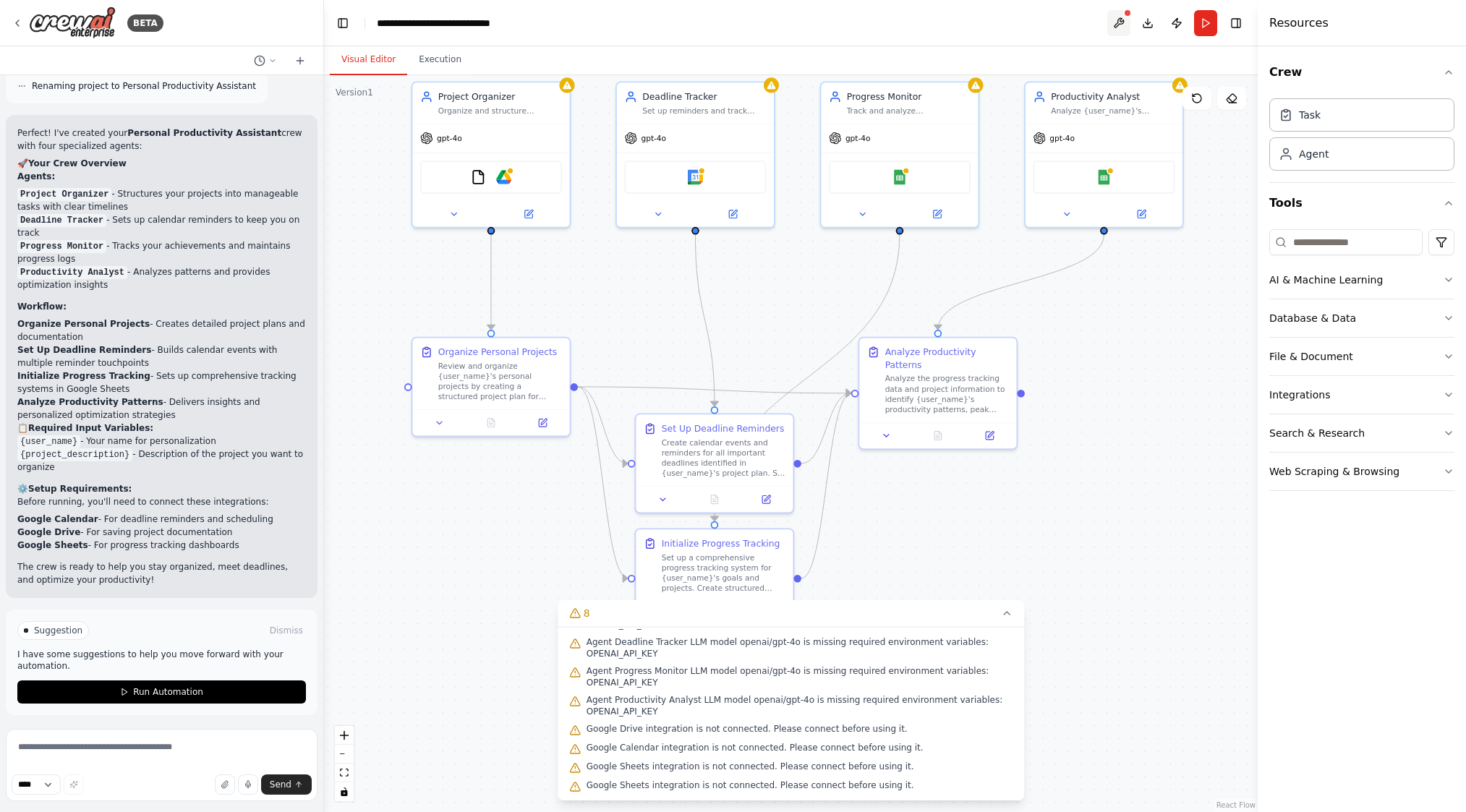
click at [1116, 24] on button at bounding box center [1119, 22] width 23 height 26
click at [1124, 22] on div at bounding box center [1119, 22] width 23 height 26
type input "******"
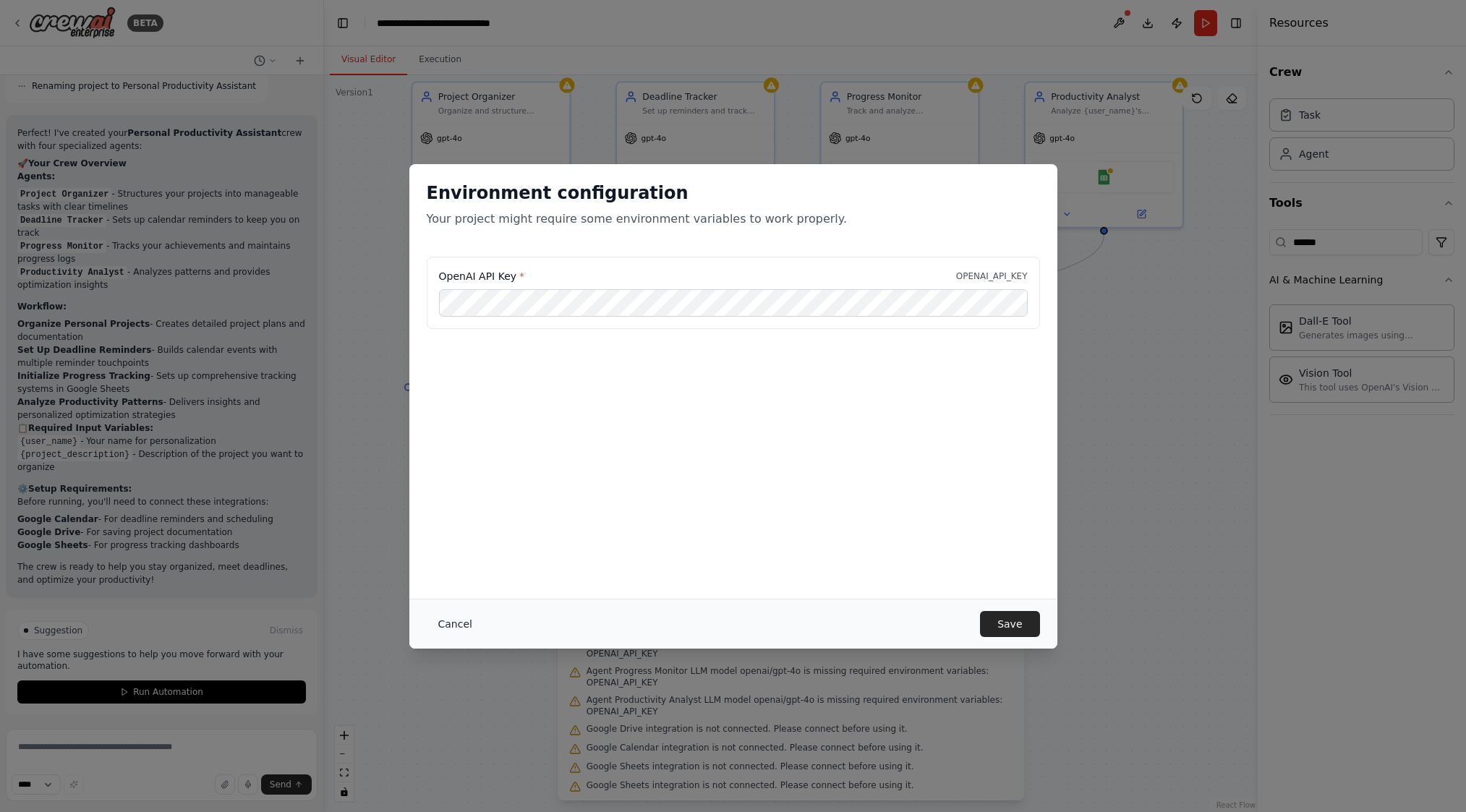
click at [442, 624] on button "Cancel" at bounding box center [455, 624] width 58 height 26
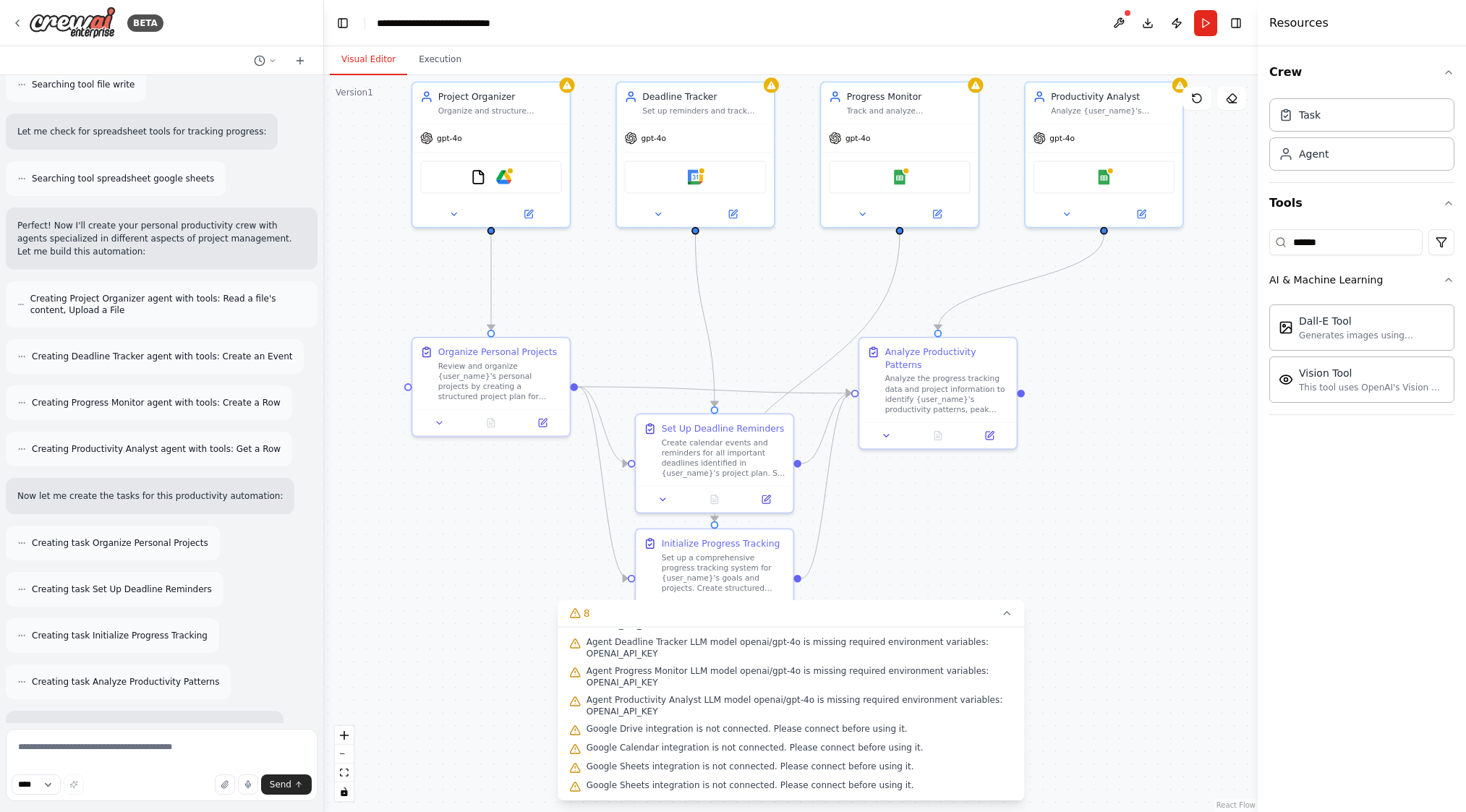
scroll to position [0, 0]
